Goal: Contribute content: Add original content to the website for others to see

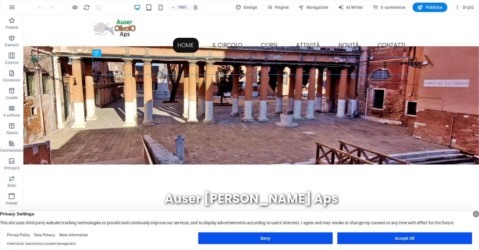
click at [398, 236] on button "Accept All" at bounding box center [405, 238] width 135 height 12
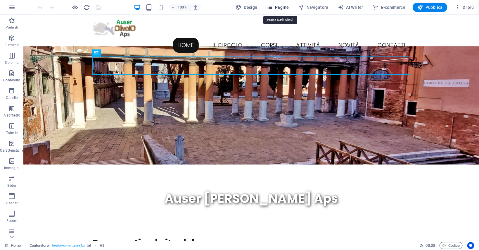
click at [286, 5] on span "Pagine" at bounding box center [278, 7] width 22 height 6
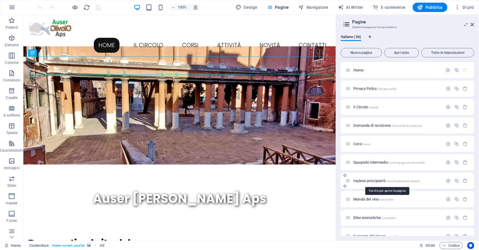
click at [378, 181] on span "Inglese principianti /corsi/inglese-principianti" at bounding box center [387, 180] width 66 height 4
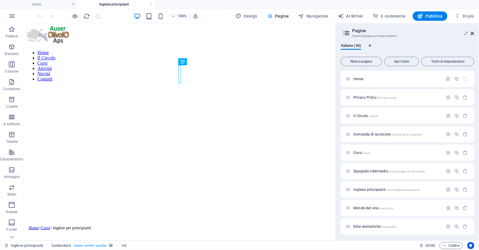
click at [472, 34] on icon at bounding box center [473, 33] width 4 height 5
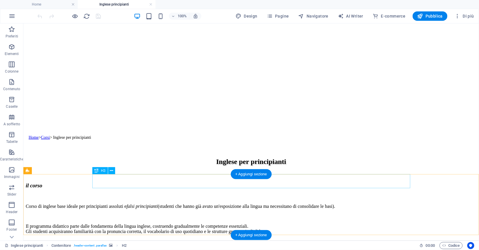
scroll to position [155, 0]
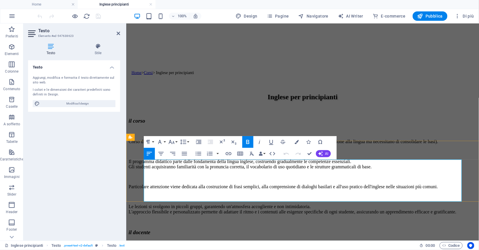
drag, startPoint x: 207, startPoint y: 163, endPoint x: 148, endPoint y: 164, distance: 58.5
click at [149, 250] on strong "[PERSON_NAME] [PERSON_NAME]" at bounding box center [167, 252] width 79 height 5
drag, startPoint x: 199, startPoint y: 192, endPoint x: 136, endPoint y: 173, distance: 65.9
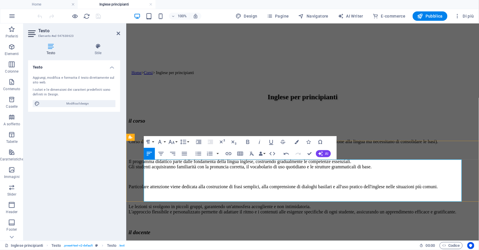
drag, startPoint x: 180, startPoint y: 189, endPoint x: 145, endPoint y: 176, distance: 36.7
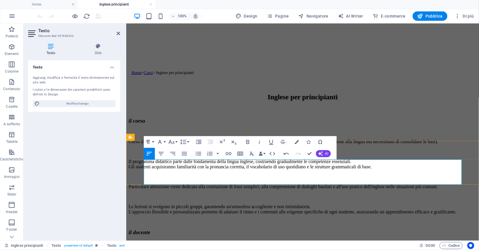
scroll to position [334, 2]
drag, startPoint x: 187, startPoint y: 173, endPoint x: 154, endPoint y: 174, distance: 32.5
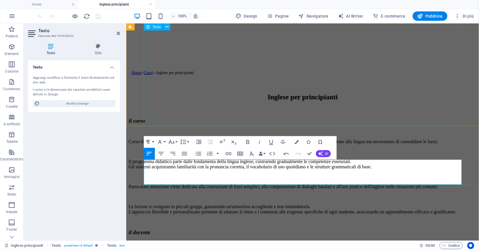
click at [336, 139] on div "Corso di inglese base ideale per principianti assoluti e falsi principianti (st…" at bounding box center [302, 176] width 348 height 75
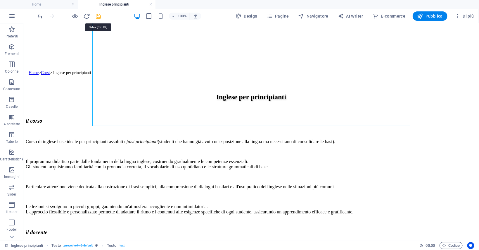
click at [97, 17] on icon "save" at bounding box center [98, 16] width 7 height 7
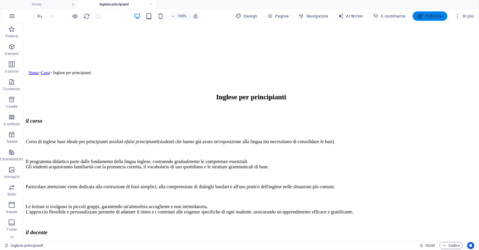
click at [426, 16] on span "Pubblica" at bounding box center [431, 16] width 26 height 6
